Goal: Task Accomplishment & Management: Manage account settings

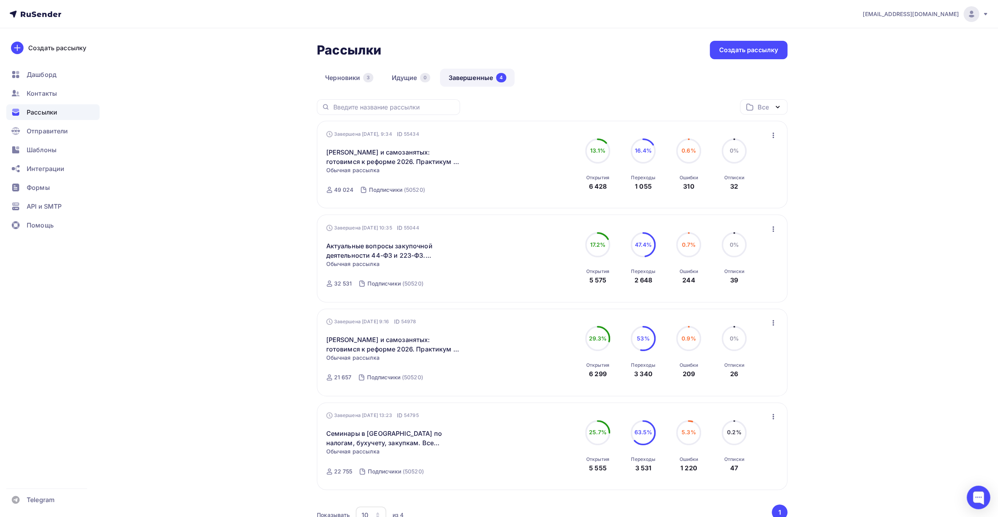
click at [217, 206] on div "Рассылки Рассылки Создать рассылку [GEOGRAPHIC_DATA] 3 Идущие 0 Завершенные 4 З…" at bounding box center [499, 306] width 643 height 556
click at [266, 153] on div "Рассылки Рассылки Создать рассылку [GEOGRAPHIC_DATA] 3 Идущие 0 Завершенные 4 З…" at bounding box center [499, 306] width 643 height 556
click at [240, 100] on div "Рассылки Рассылки Создать рассылку [GEOGRAPHIC_DATA] 3 Идущие 0 Завершенные 4 З…" at bounding box center [499, 306] width 643 height 556
click at [238, 146] on div "Рассылки Рассылки Создать рассылку [GEOGRAPHIC_DATA] 3 Идущие 0 Завершенные 4 З…" at bounding box center [499, 306] width 643 height 556
click at [260, 135] on div "Рассылки Рассылки Создать рассылку [GEOGRAPHIC_DATA] 3 Идущие 0 Завершенные 4 З…" at bounding box center [499, 306] width 643 height 556
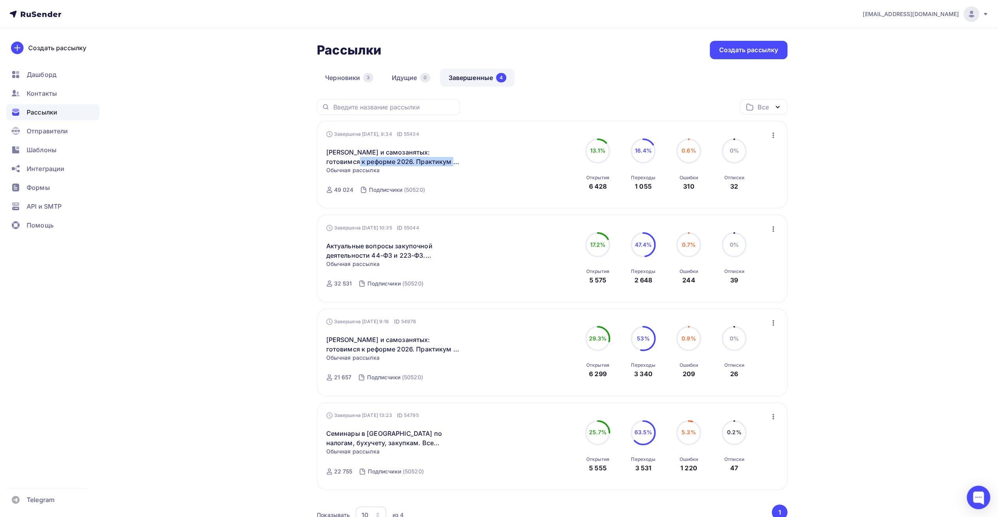
click at [246, 169] on div "Рассылки Рассылки Создать рассылку [GEOGRAPHIC_DATA] 3 Идущие 0 Завершенные 4 З…" at bounding box center [499, 306] width 643 height 556
click at [252, 117] on div "Рассылки Рассылки Создать рассылку [GEOGRAPHIC_DATA] 3 Идущие 0 Завершенные 4 З…" at bounding box center [499, 306] width 643 height 556
click at [237, 164] on div "Рассылки Рассылки Создать рассылку [GEOGRAPHIC_DATA] 3 Идущие 0 Завершенные 4 З…" at bounding box center [499, 306] width 643 height 556
click at [254, 133] on div "Рассылки Рассылки Создать рассылку [GEOGRAPHIC_DATA] 3 Идущие 0 Завершенные 4 З…" at bounding box center [499, 306] width 643 height 556
click at [244, 162] on div "Рассылки Рассылки Создать рассылку [GEOGRAPHIC_DATA] 3 Идущие 0 Завершенные 4 З…" at bounding box center [499, 306] width 643 height 556
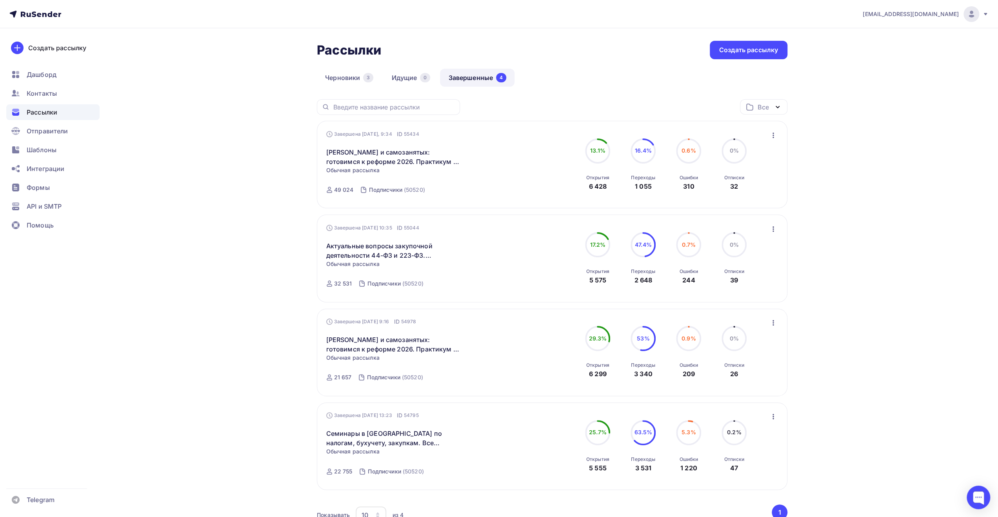
click at [257, 118] on div "Рассылки Рассылки Создать рассылку [GEOGRAPHIC_DATA] 3 Идущие 0 Завершенные 4 З…" at bounding box center [499, 306] width 643 height 556
click at [247, 171] on div "Рассылки Рассылки Создать рассылку [GEOGRAPHIC_DATA] 3 Идущие 0 Завершенные 4 З…" at bounding box center [499, 306] width 643 height 556
click at [257, 155] on div "Рассылки Рассылки Создать рассылку [GEOGRAPHIC_DATA] 3 Идущие 0 Завершенные 4 З…" at bounding box center [499, 306] width 643 height 556
click at [249, 184] on div "Рассылки Рассылки Создать рассылку [GEOGRAPHIC_DATA] 3 Идущие 0 Завершенные 4 З…" at bounding box center [499, 306] width 643 height 556
click at [278, 131] on div "Рассылки Рассылки Создать рассылку [GEOGRAPHIC_DATA] 3 Идущие 0 Завершенные 4 З…" at bounding box center [499, 306] width 643 height 556
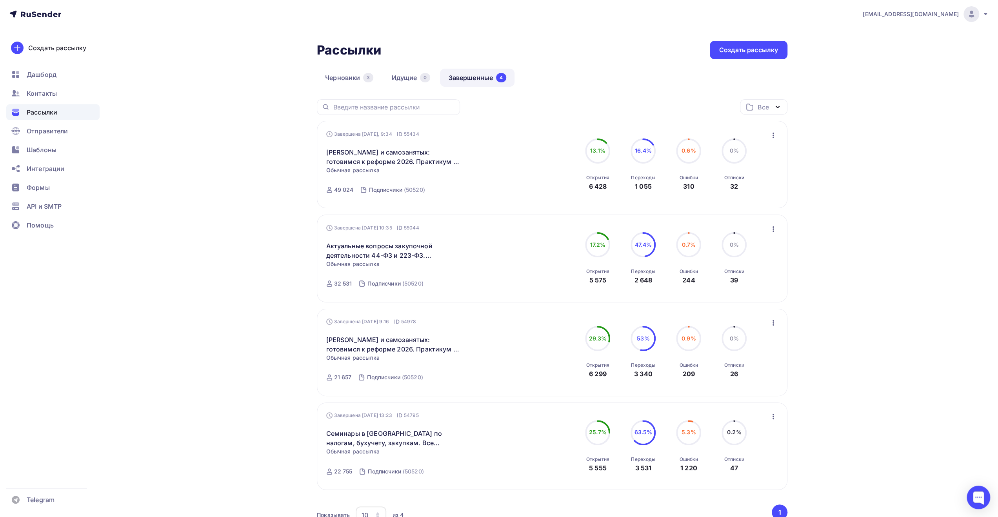
click at [252, 179] on div "Рассылки Рассылки Создать рассылку [GEOGRAPHIC_DATA] 3 Идущие 0 Завершенные 4 З…" at bounding box center [499, 306] width 643 height 556
click at [202, 40] on div "Рассылки Рассылки Создать рассылку [GEOGRAPHIC_DATA] 3 Идущие 0 Завершенные 4 З…" at bounding box center [499, 306] width 643 height 556
click at [244, 194] on div "Рассылки Рассылки Создать рассылку [GEOGRAPHIC_DATA] 3 Идущие 0 Завершенные 4 З…" at bounding box center [499, 306] width 643 height 556
drag, startPoint x: 213, startPoint y: 227, endPoint x: 218, endPoint y: 220, distance: 8.3
click at [213, 227] on div "Рассылки Рассылки Создать рассылку [GEOGRAPHIC_DATA] 3 Идущие 0 Завершенные 4 З…" at bounding box center [499, 306] width 643 height 556
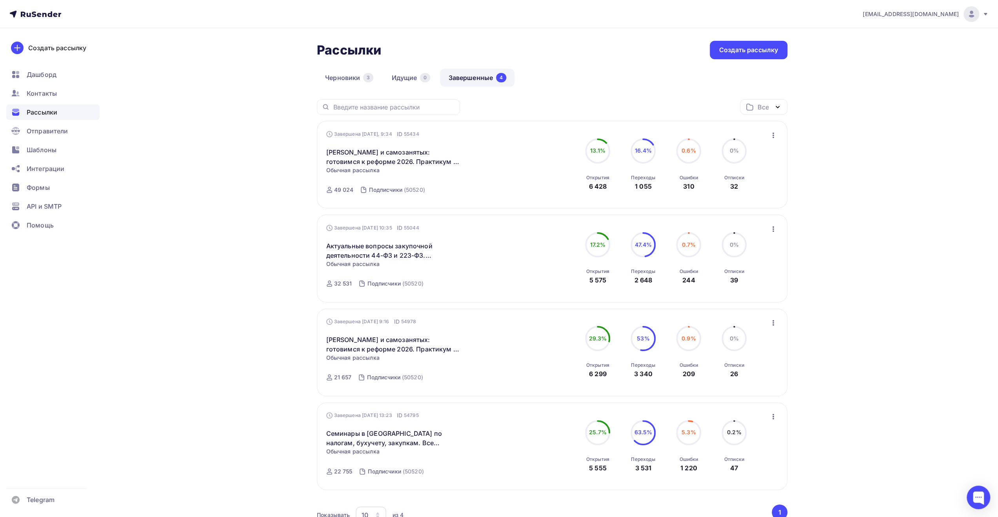
click at [232, 187] on div "Рассылки Рассылки Создать рассылку [GEOGRAPHIC_DATA] 3 Идущие 0 Завершенные 4 З…" at bounding box center [499, 306] width 643 height 556
click at [198, 190] on div "Рассылки Рассылки Создать рассылку [GEOGRAPHIC_DATA] 3 Идущие 0 Завершенные 4 З…" at bounding box center [499, 306] width 643 height 556
click at [206, 205] on div "Рассылки Рассылки Создать рассылку [GEOGRAPHIC_DATA] 3 Идущие 0 Завершенные 4 З…" at bounding box center [499, 306] width 643 height 556
click at [64, 91] on div "Контакты" at bounding box center [52, 94] width 93 height 16
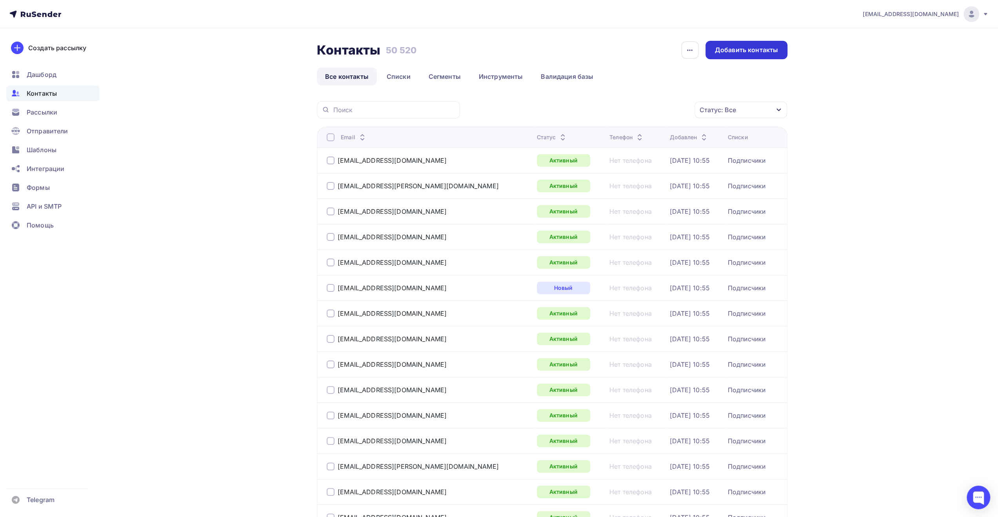
click at [726, 53] on div "Добавить контакты" at bounding box center [746, 49] width 63 height 9
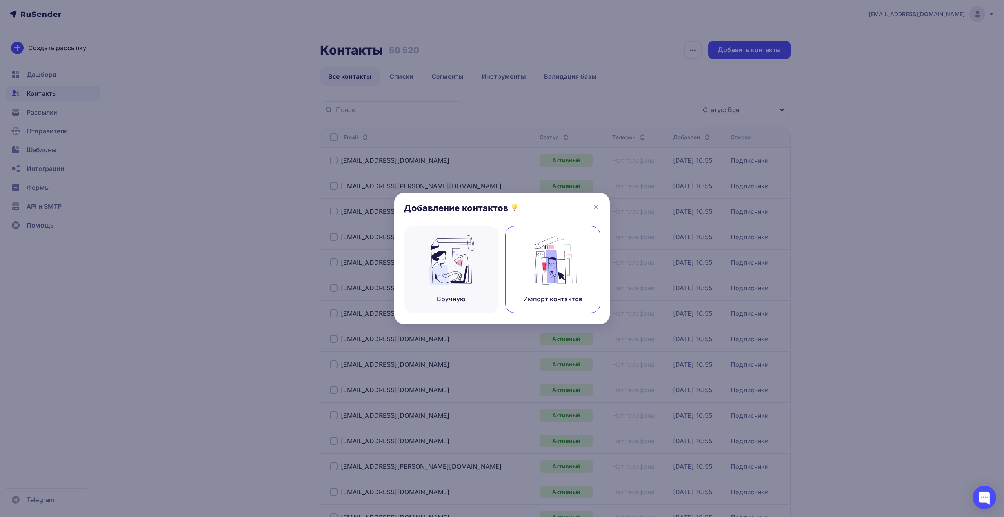
click at [548, 251] on img at bounding box center [553, 259] width 53 height 49
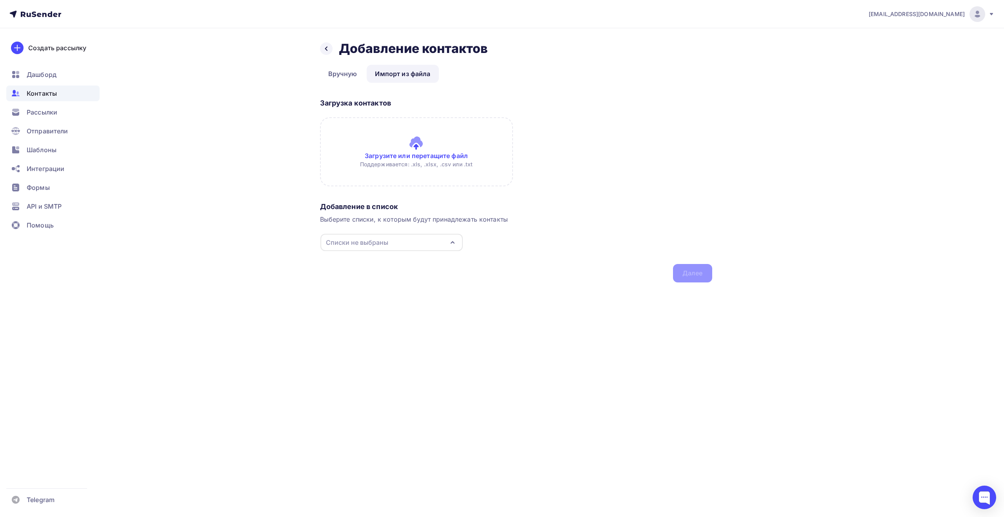
click at [446, 239] on div "Списки не выбраны" at bounding box center [391, 242] width 142 height 17
click at [403, 269] on div "Подписчики" at bounding box center [391, 271] width 127 height 9
click at [233, 268] on div "Назад Добавление контактов Добавление контактов Вручную Импорт из файла Импорт …" at bounding box center [502, 171] width 643 height 286
drag, startPoint x: 346, startPoint y: 320, endPoint x: 355, endPoint y: 320, distance: 9.8
click at [346, 320] on div "[EMAIL_ADDRESS][DOMAIN_NAME] Аккаунт Тарифы Выйти Создать рассылку [GEOGRAPHIC_…" at bounding box center [502, 258] width 1004 height 517
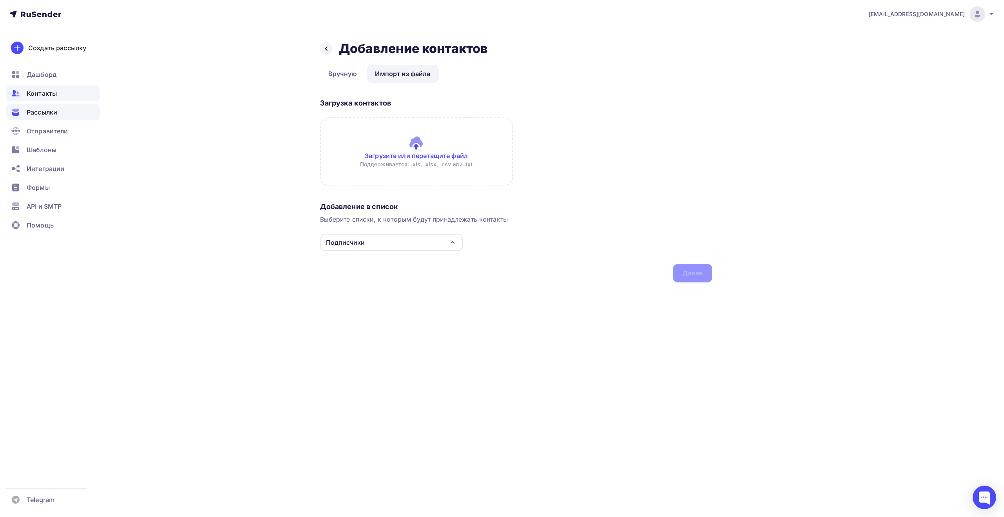
click at [64, 112] on div "Рассылки" at bounding box center [52, 112] width 93 height 16
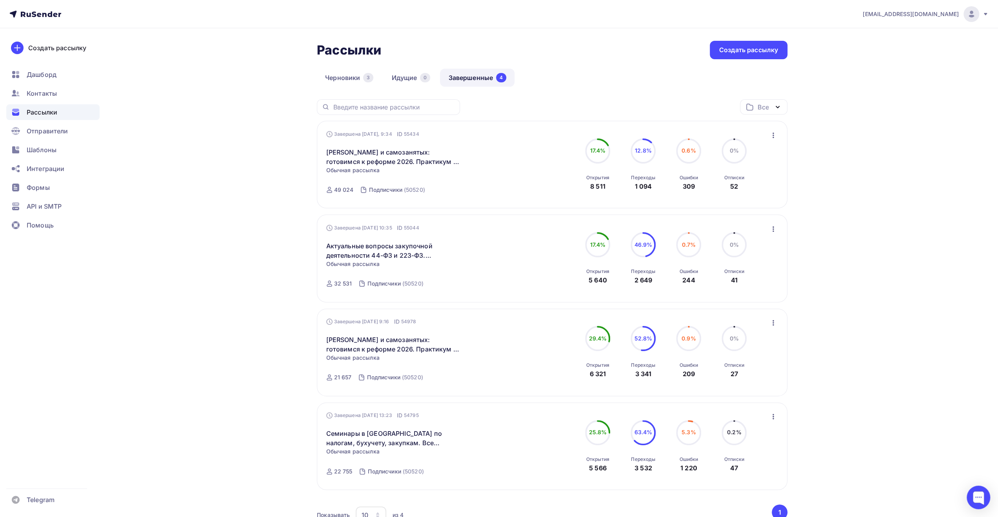
click at [273, 306] on div "Рассылки Рассылки Создать рассылку [GEOGRAPHIC_DATA] 3 Идущие 0 Завершенные 4 З…" at bounding box center [499, 306] width 643 height 556
click at [50, 91] on span "Контакты" at bounding box center [42, 93] width 30 height 9
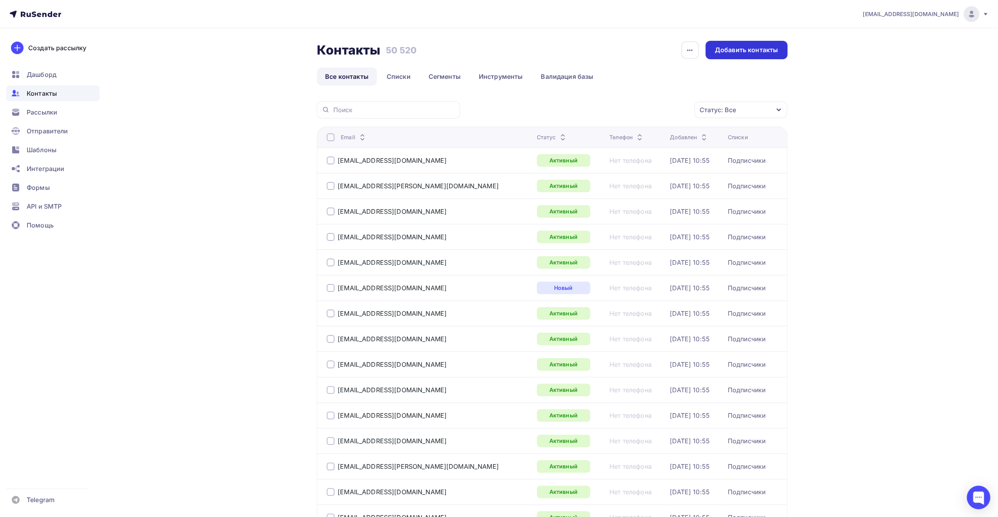
click at [747, 47] on div "Добавить контакты" at bounding box center [746, 49] width 63 height 9
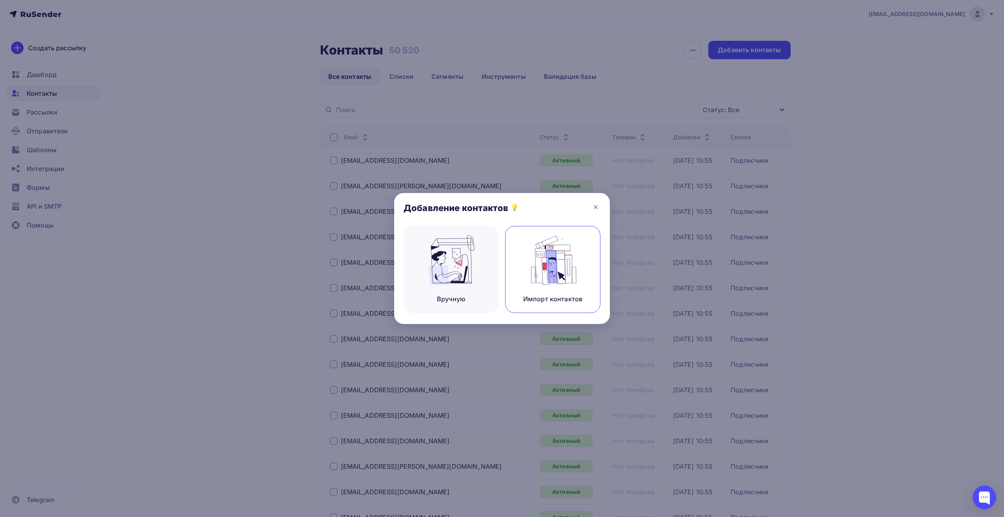
drag, startPoint x: 593, startPoint y: 256, endPoint x: 584, endPoint y: 258, distance: 9.6
click at [593, 257] on div "Импорт контактов" at bounding box center [552, 269] width 95 height 87
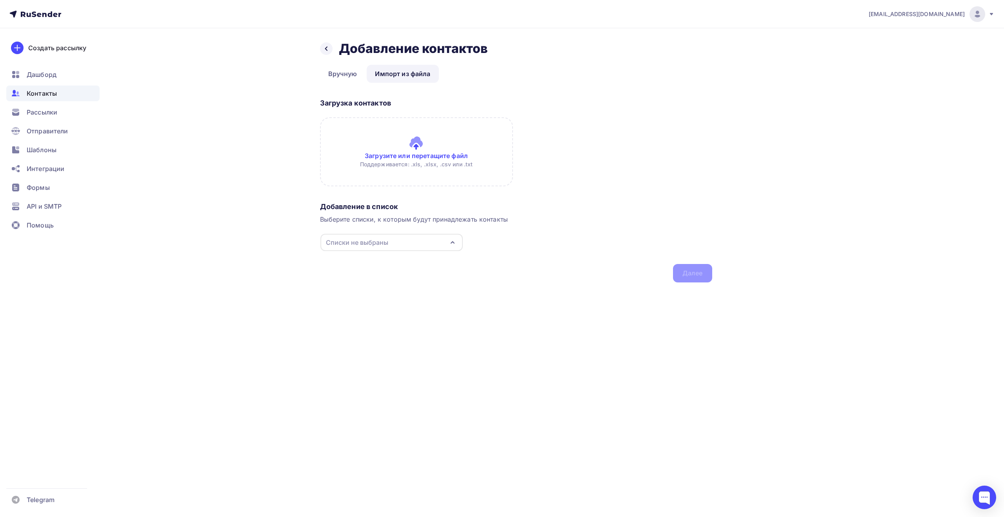
click at [407, 242] on div "Списки не выбраны" at bounding box center [391, 242] width 142 height 17
click at [397, 271] on div "Подписчики" at bounding box center [391, 271] width 127 height 9
click at [615, 283] on div "Назад Добавление контактов Добавление контактов Вручную Импорт из файла Импорт …" at bounding box center [502, 171] width 643 height 286
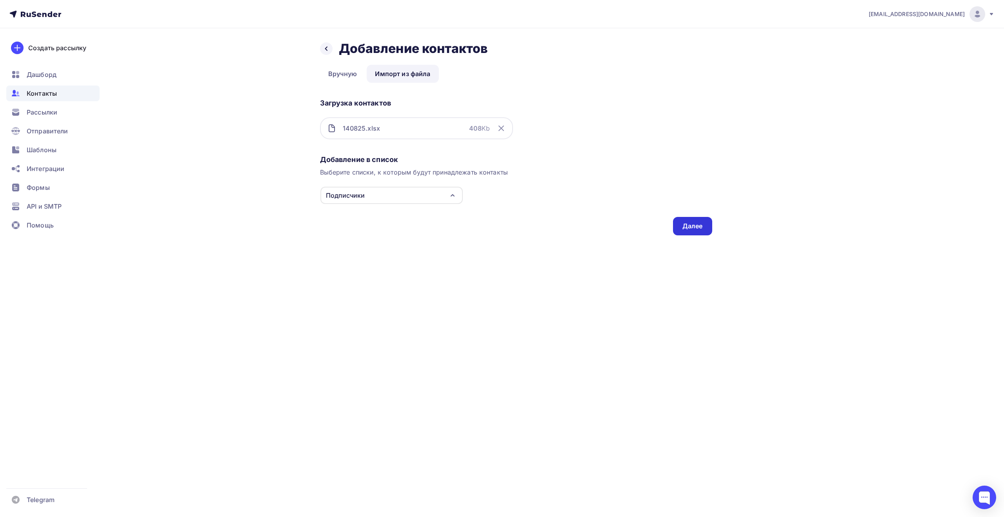
click at [697, 226] on div "Далее" at bounding box center [692, 226] width 20 height 9
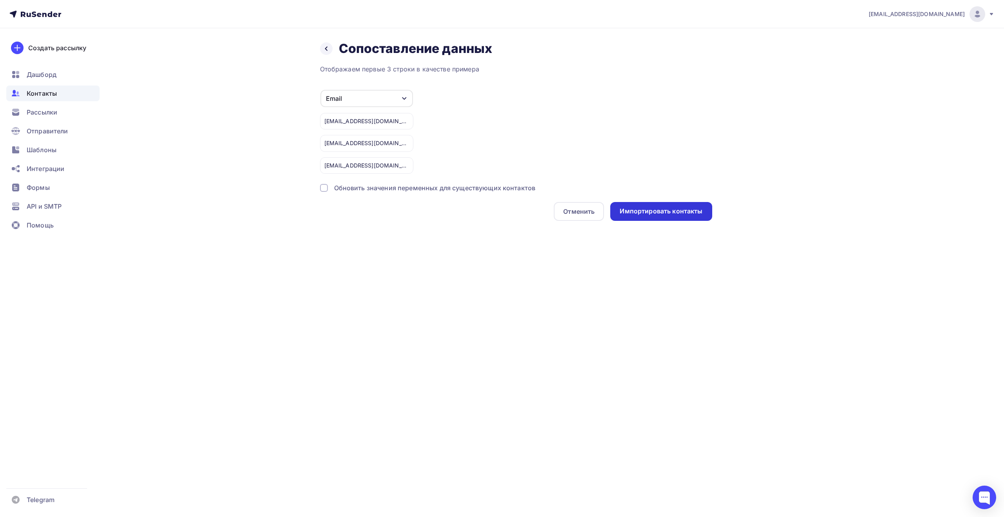
click at [646, 209] on div "Импортировать контакты" at bounding box center [661, 211] width 83 height 9
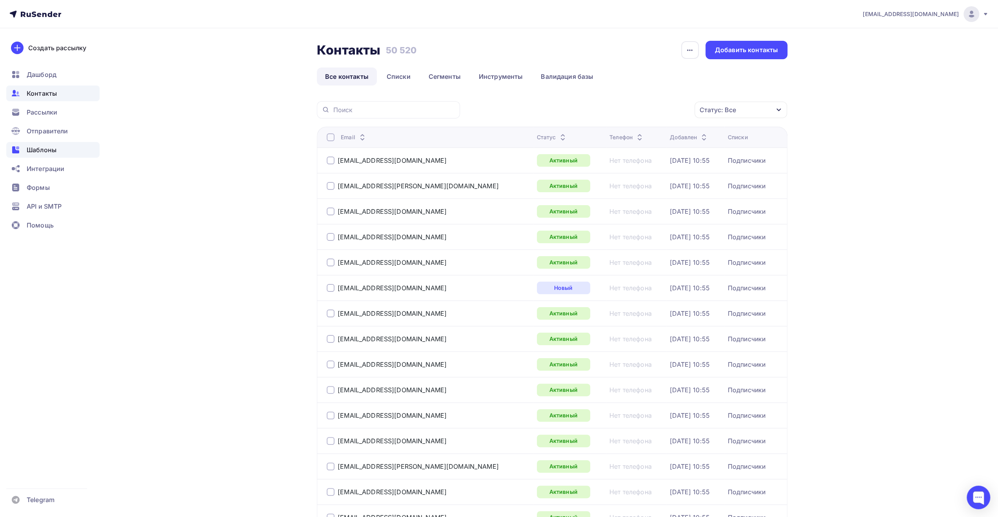
click at [49, 150] on span "Шаблоны" at bounding box center [42, 149] width 30 height 9
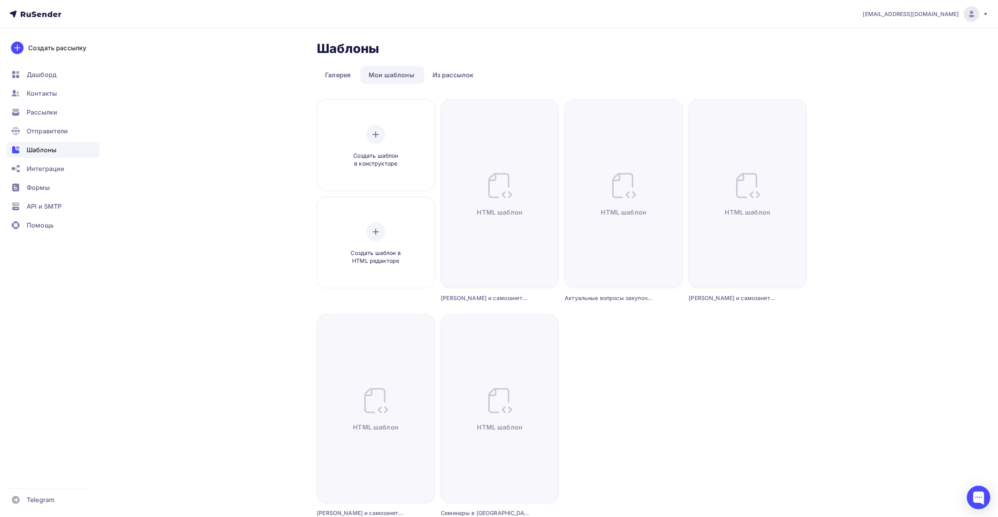
click at [238, 273] on div "Шаблоны Шаблоны Галерея Мои шаблоны Из рассылок Создать шаблон в конструкторе С…" at bounding box center [499, 316] width 643 height 577
